Goal: Task Accomplishment & Management: Complete application form

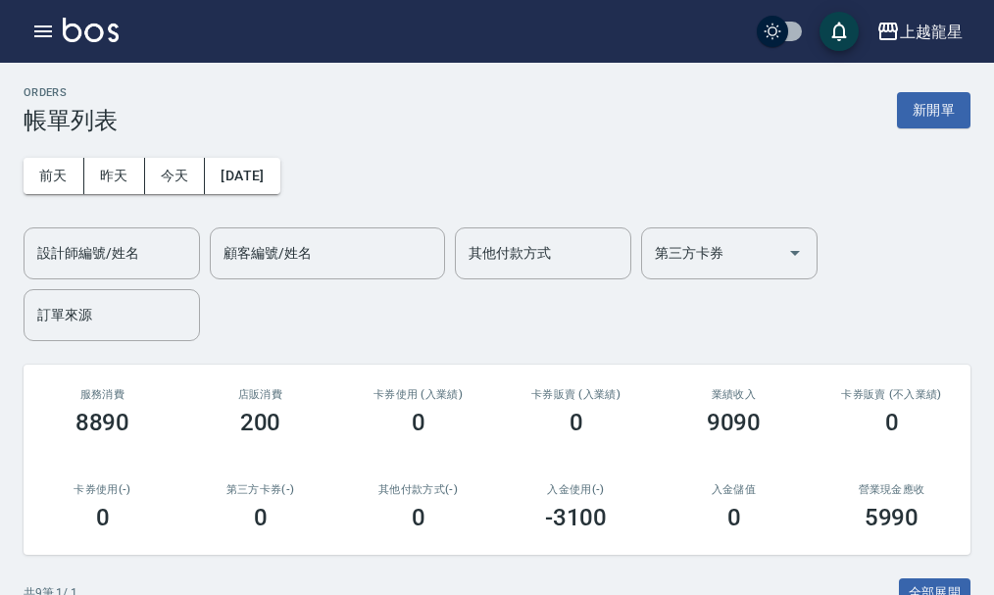
click at [915, 115] on button "新開單" at bounding box center [934, 110] width 74 height 36
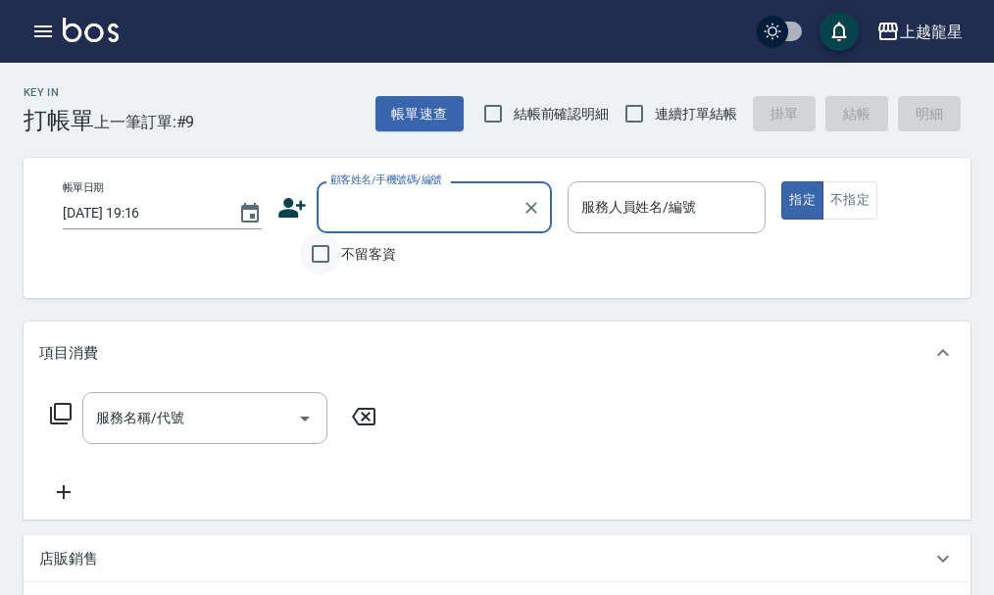
click at [313, 246] on input "不留客資" at bounding box center [320, 253] width 41 height 41
checkbox input "true"
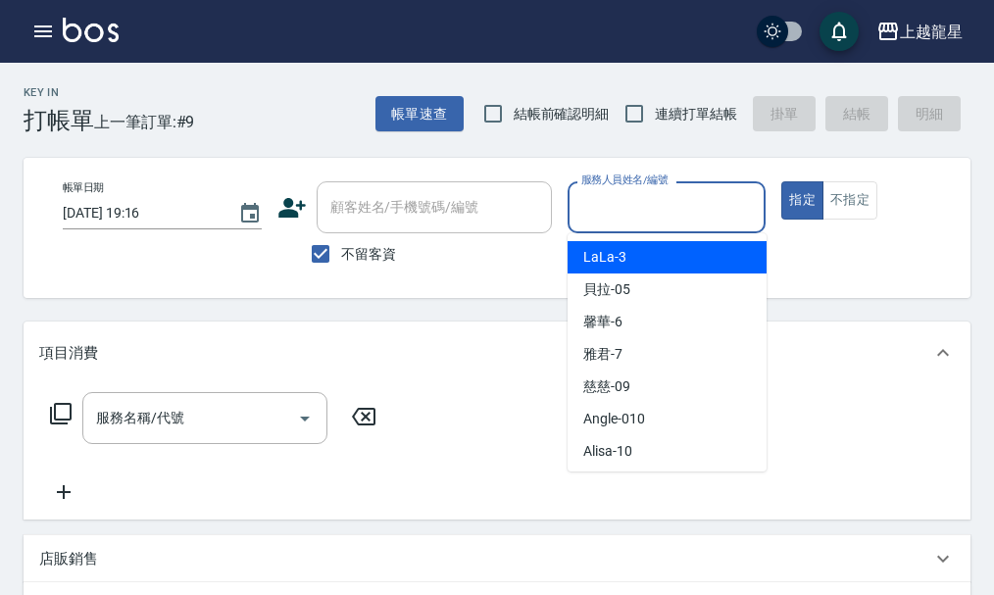
click at [636, 208] on input "服務人員姓名/編號" at bounding box center [666, 207] width 181 height 34
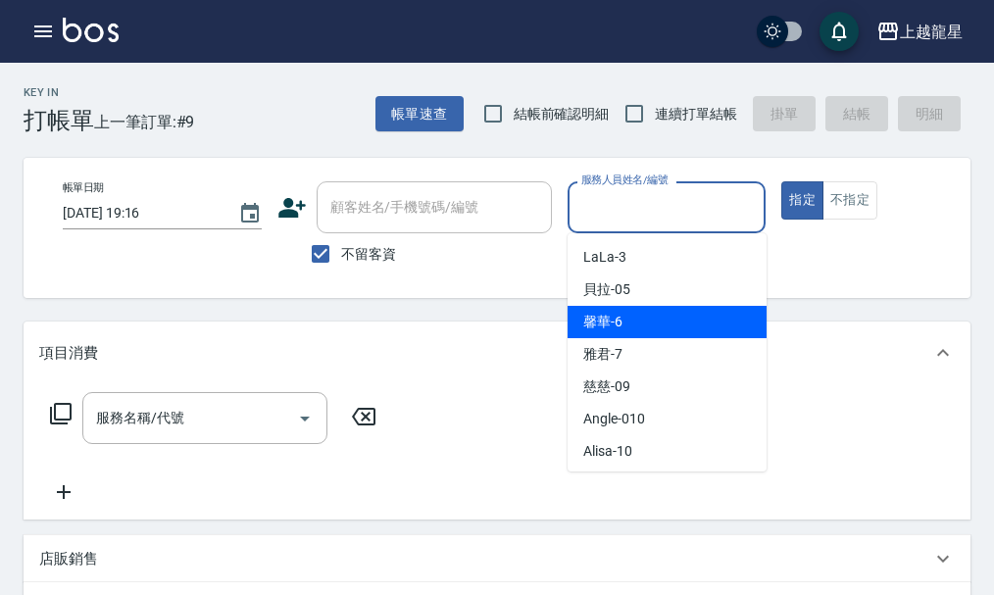
click at [630, 315] on div "馨華 -6" at bounding box center [667, 322] width 199 height 32
type input "馨華-6"
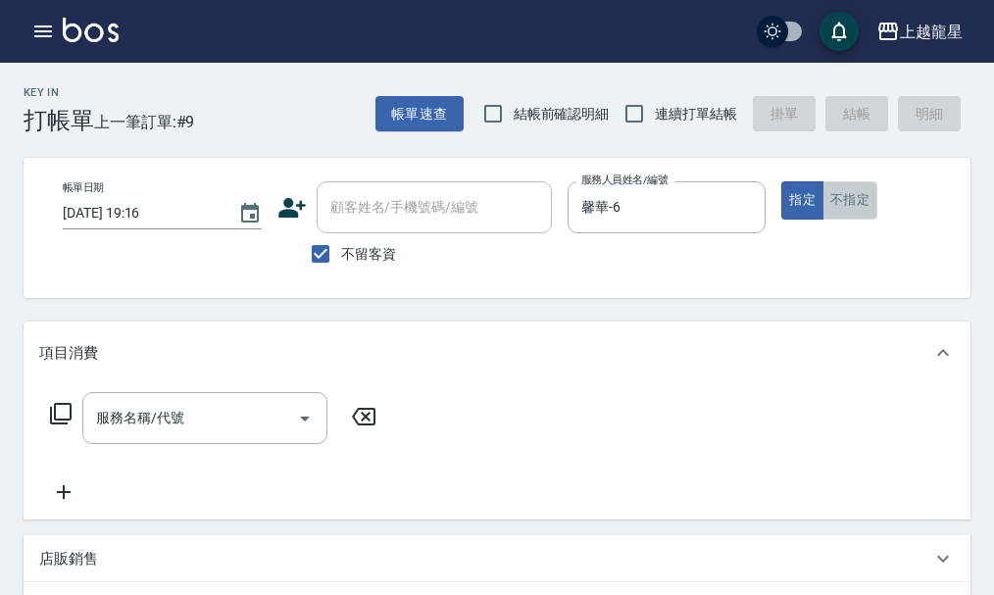
click at [860, 197] on button "不指定" at bounding box center [849, 200] width 55 height 38
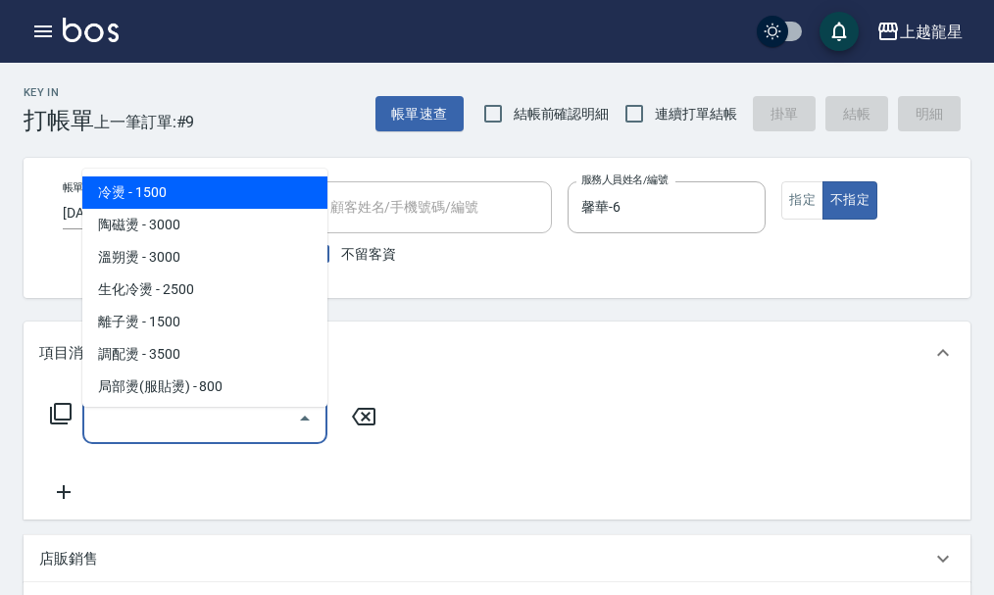
click at [217, 420] on input "服務名稱/代號" at bounding box center [190, 418] width 198 height 34
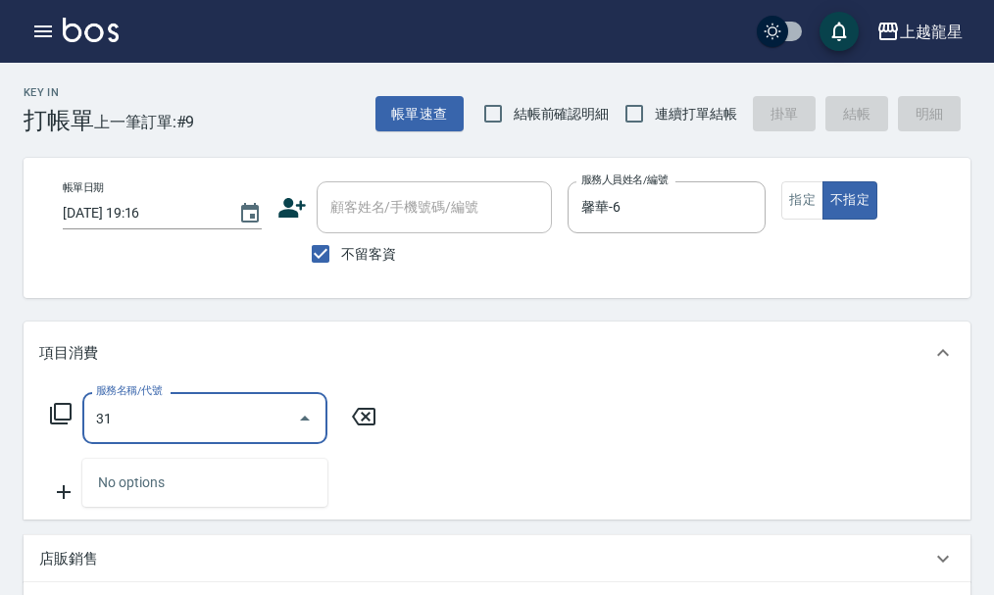
type input "3"
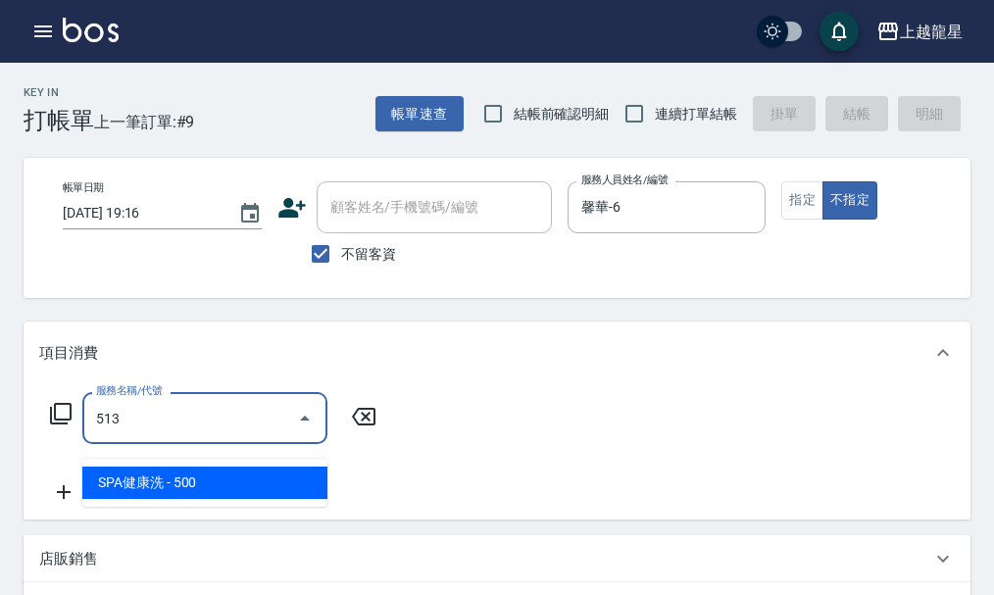
type input "SPA健康洗(513)"
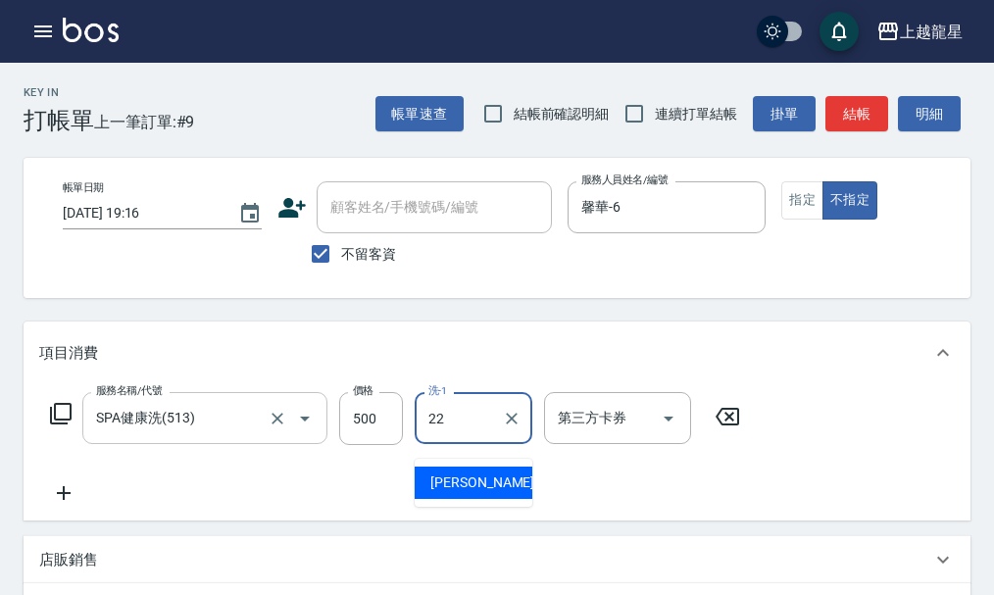
type input "[PERSON_NAME]-22"
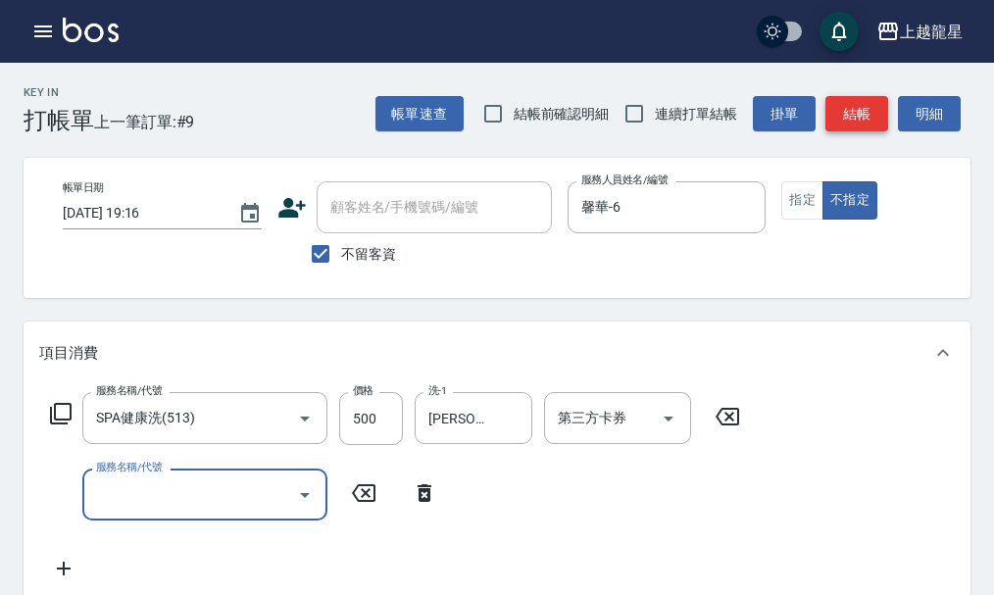
click at [875, 121] on button "結帳" at bounding box center [856, 114] width 63 height 36
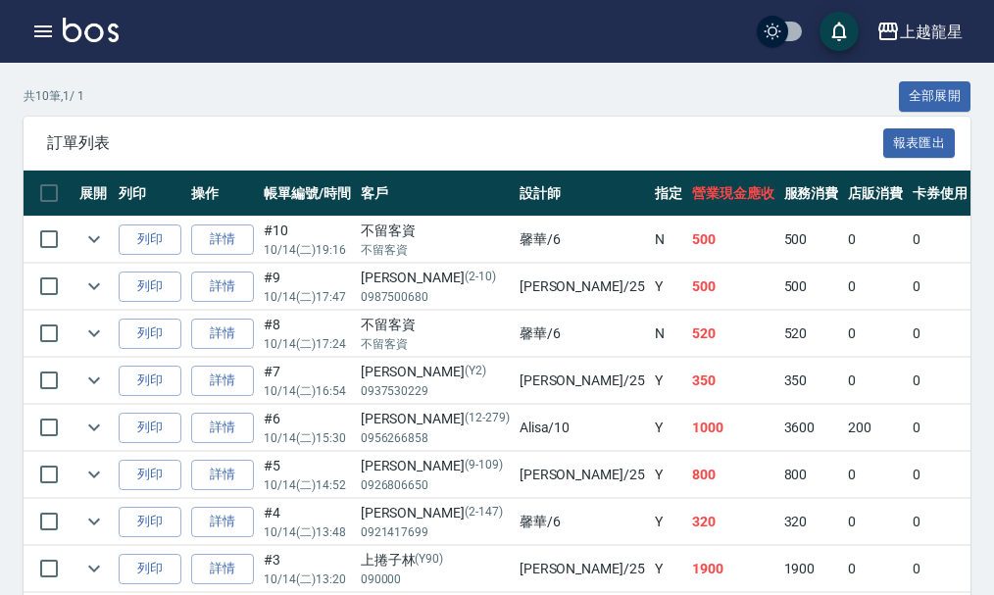
scroll to position [484, 0]
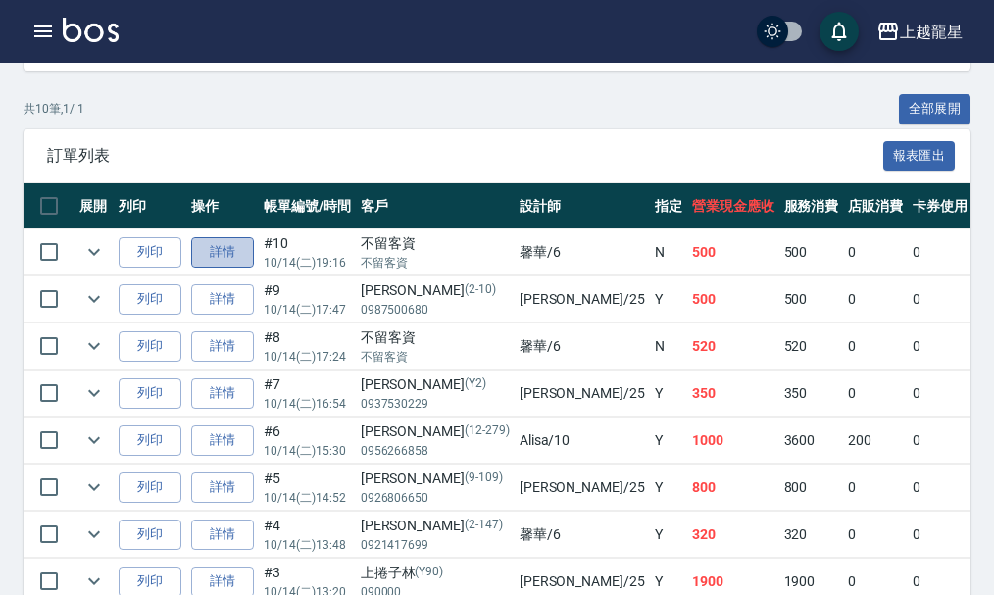
click at [245, 255] on link "詳情" at bounding box center [222, 252] width 63 height 30
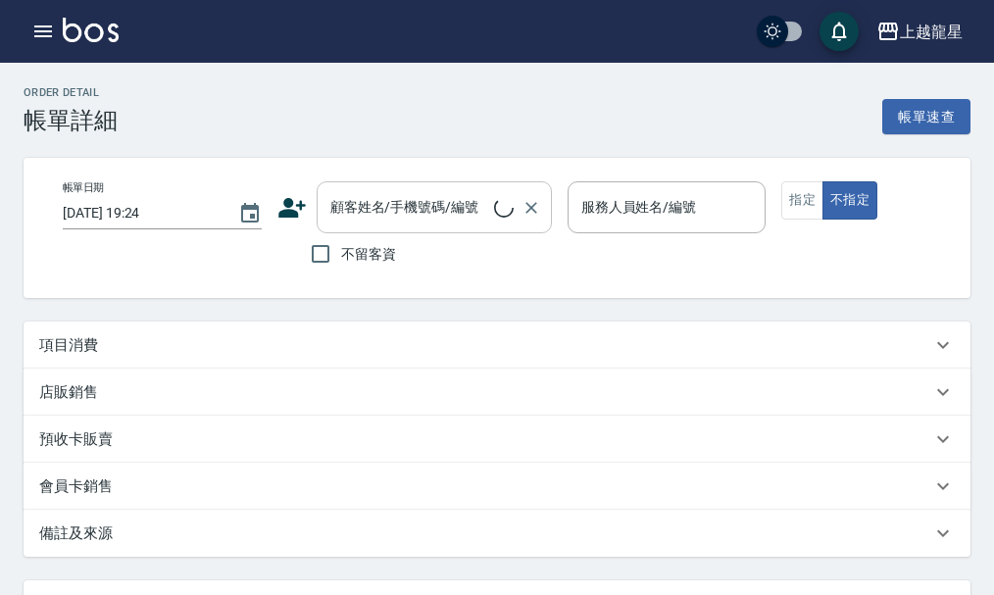
type input "[DATE] 19:16"
checkbox input "true"
type input "馨華-6"
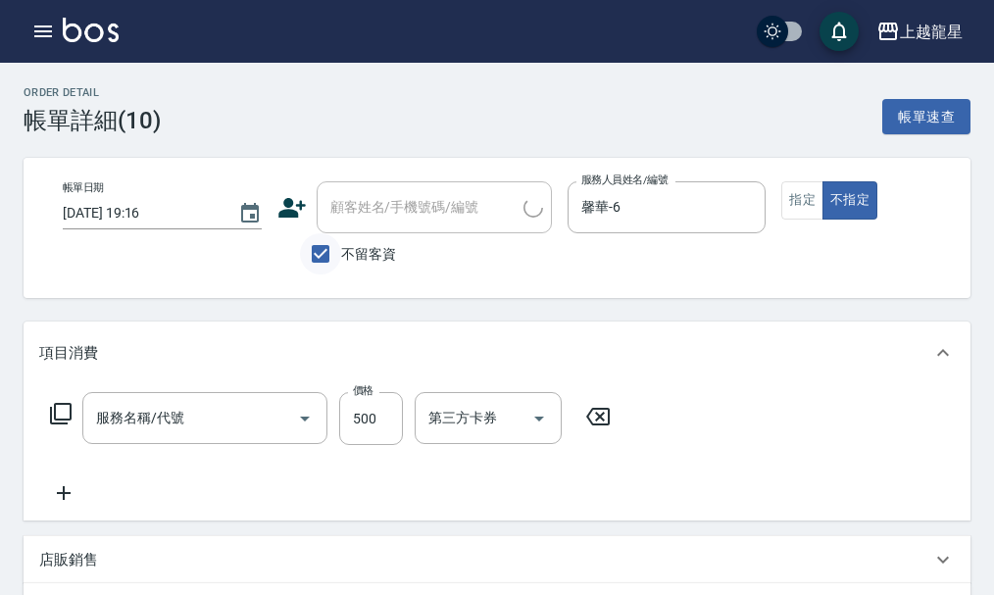
type input "SPA健康洗(513)"
click at [320, 248] on input "不留客資" at bounding box center [320, 253] width 41 height 41
checkbox input "false"
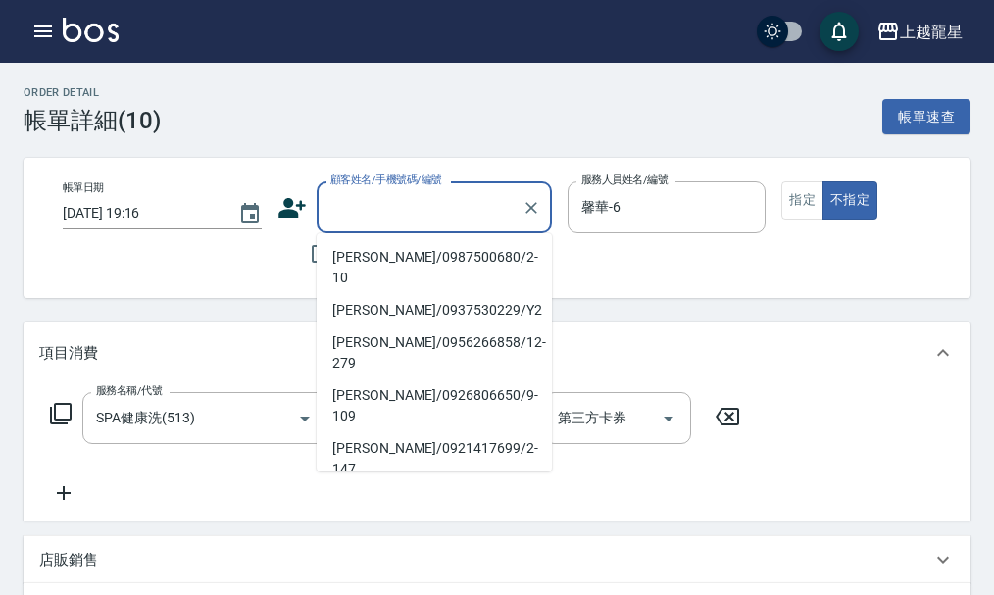
click at [357, 217] on input "顧客姓名/手機號碼/編號" at bounding box center [419, 207] width 188 height 34
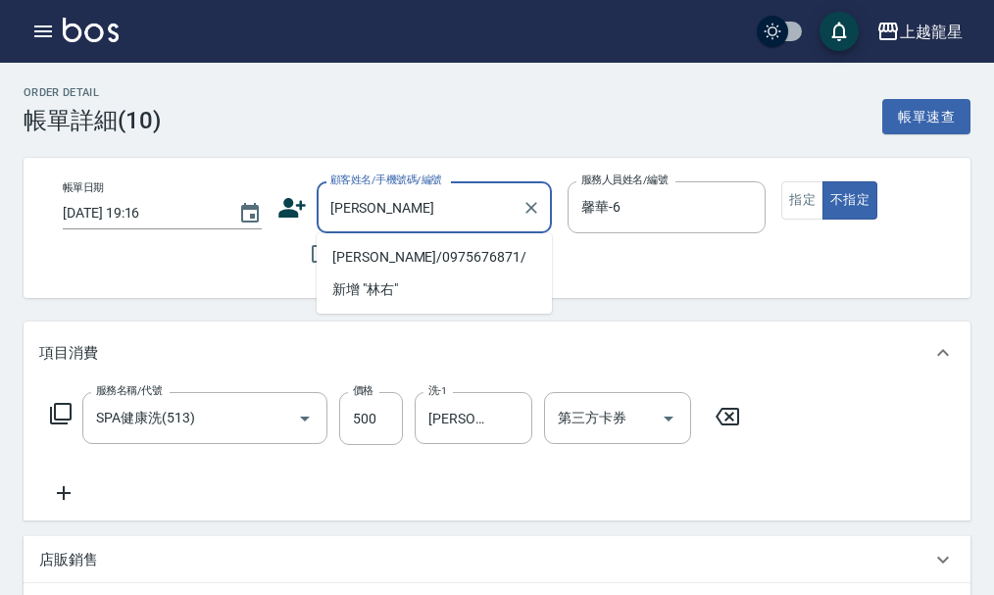
click at [365, 243] on li "[PERSON_NAME]/0975676871/" at bounding box center [434, 257] width 235 height 32
type input "[PERSON_NAME]/0975676871/"
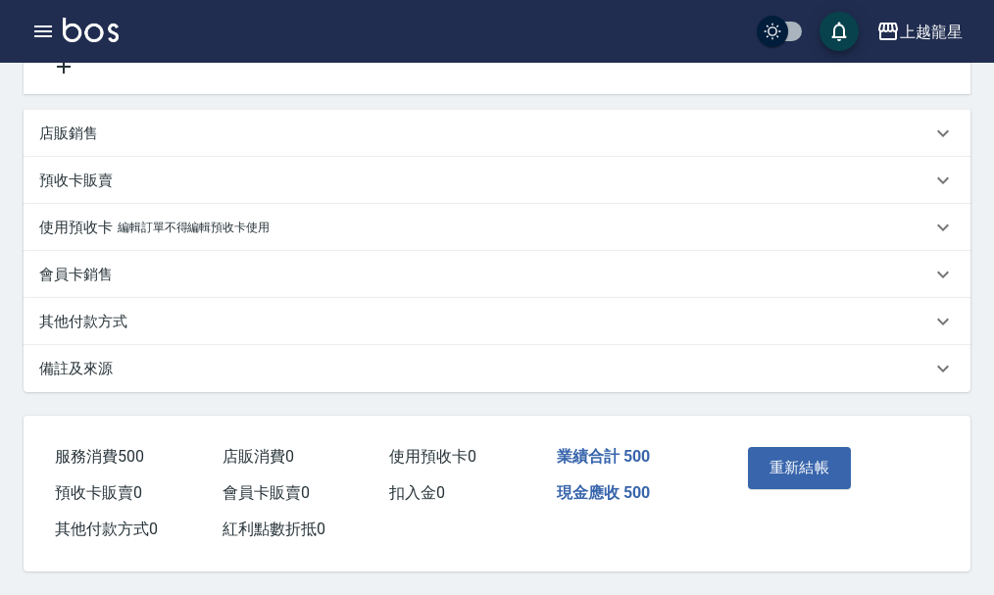
scroll to position [450, 0]
click at [791, 455] on button "重新結帳" at bounding box center [800, 467] width 104 height 41
